Goal: Task Accomplishment & Management: Use online tool/utility

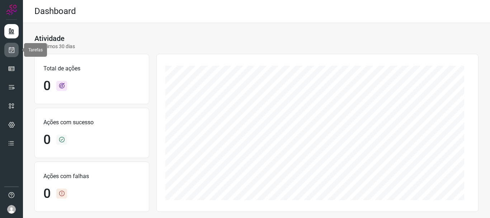
click at [17, 49] on link at bounding box center [11, 50] width 14 height 14
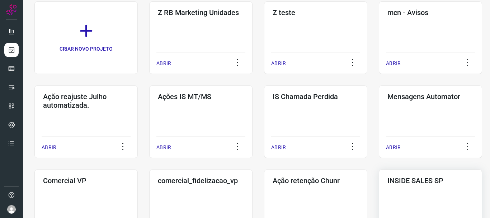
scroll to position [108, 0]
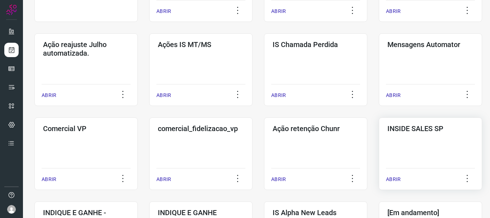
click at [401, 178] on p "ABRIR" at bounding box center [393, 180] width 15 height 8
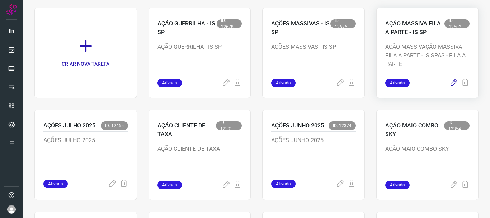
click at [450, 83] on icon at bounding box center [454, 83] width 9 height 9
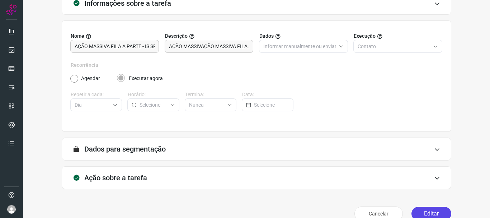
click at [432, 212] on button "Editar" at bounding box center [432, 214] width 40 height 14
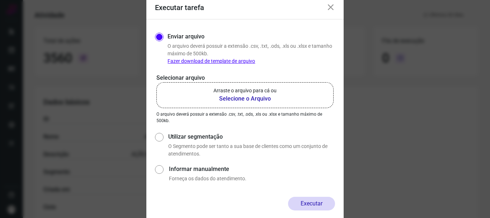
click at [331, 8] on icon at bounding box center [331, 7] width 9 height 9
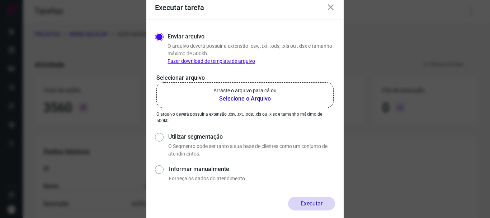
click at [235, 100] on b "Selecione o Arquivo" at bounding box center [245, 98] width 63 height 9
click at [0, 0] on input "Arraste o arquivo para cá ou Selecione o Arquivo" at bounding box center [0, 0] width 0 height 0
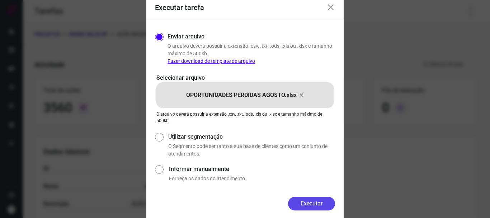
click at [314, 206] on button "Executar" at bounding box center [311, 204] width 47 height 14
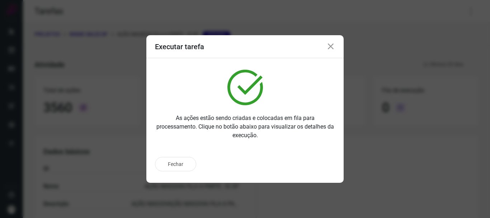
click at [332, 46] on icon at bounding box center [331, 46] width 9 height 9
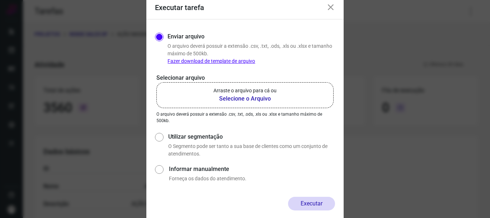
click at [331, 8] on icon at bounding box center [331, 7] width 9 height 9
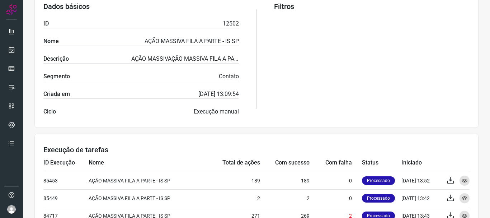
scroll to position [144, 0]
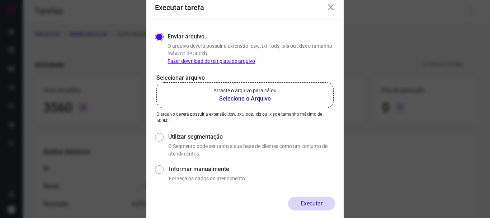
click at [325, 7] on div "Executar tarefa" at bounding box center [244, 7] width 197 height 23
click at [332, 6] on icon at bounding box center [331, 7] width 9 height 9
